Goal: Task Accomplishment & Management: Use online tool/utility

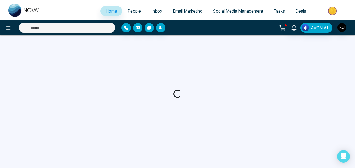
select select "*"
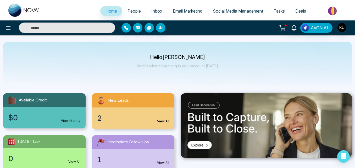
click at [133, 12] on span "People" at bounding box center [133, 10] width 13 height 5
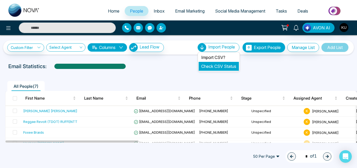
click at [218, 67] on link "Check CSV Status" at bounding box center [218, 66] width 35 height 5
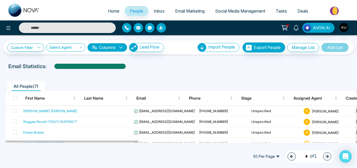
click at [109, 10] on span "Home" at bounding box center [114, 10] width 12 height 5
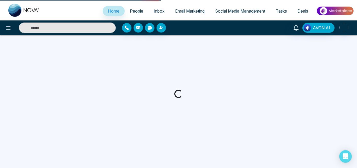
select select "*"
